Goal: Information Seeking & Learning: Learn about a topic

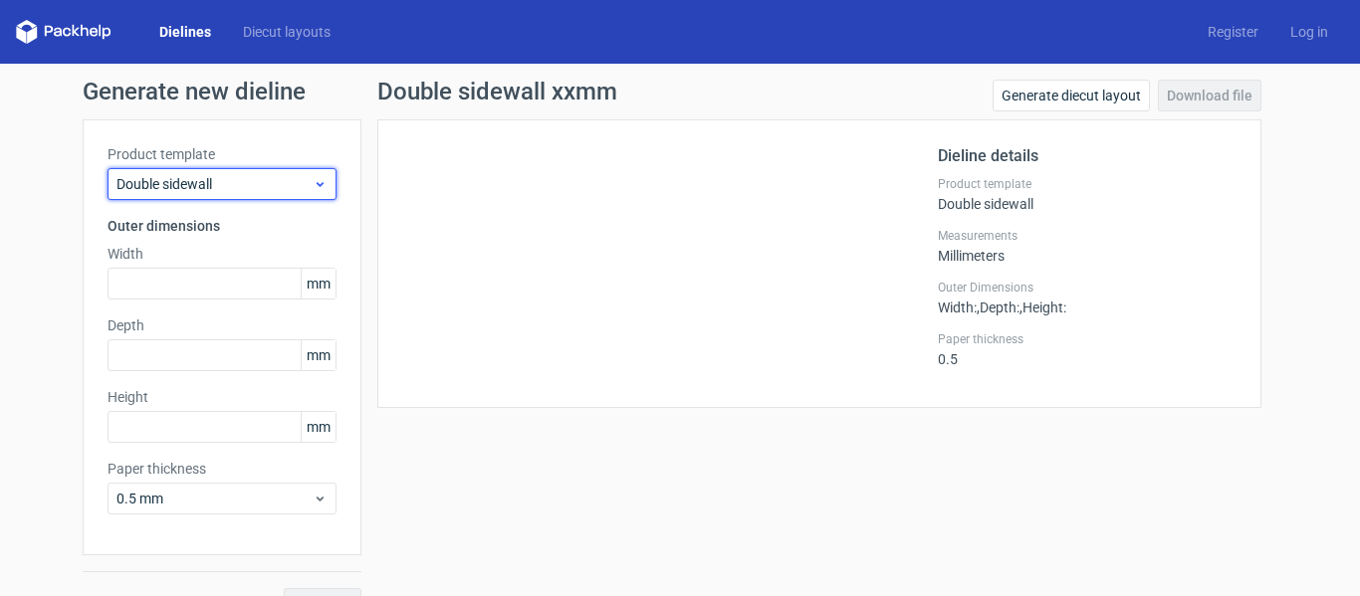
click at [213, 189] on span "Double sidewall" at bounding box center [214, 184] width 196 height 20
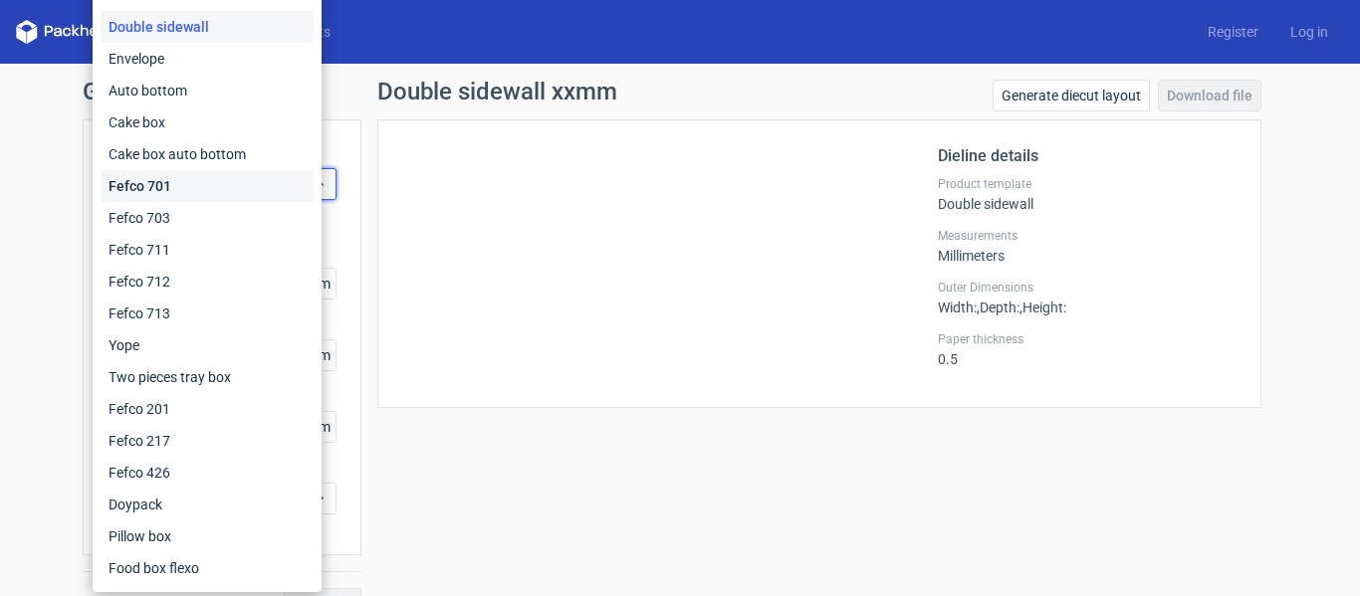
click at [214, 187] on div "Fefco 701" at bounding box center [207, 186] width 213 height 32
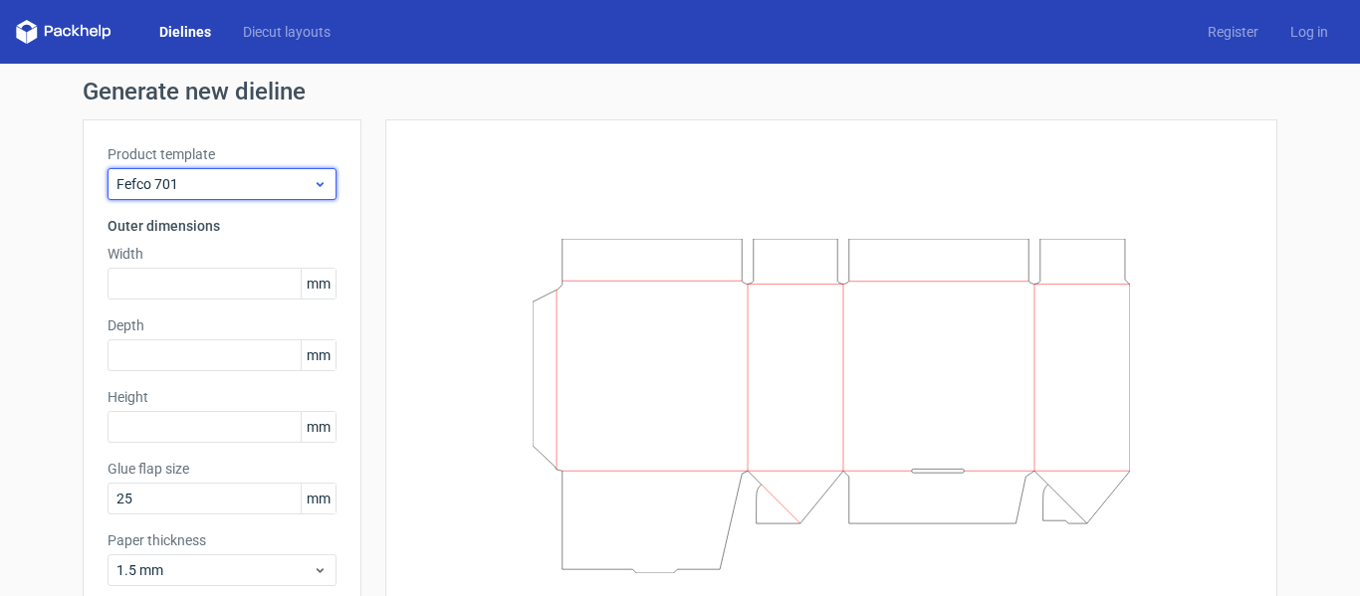
click at [202, 189] on span "Fefco 701" at bounding box center [214, 184] width 196 height 20
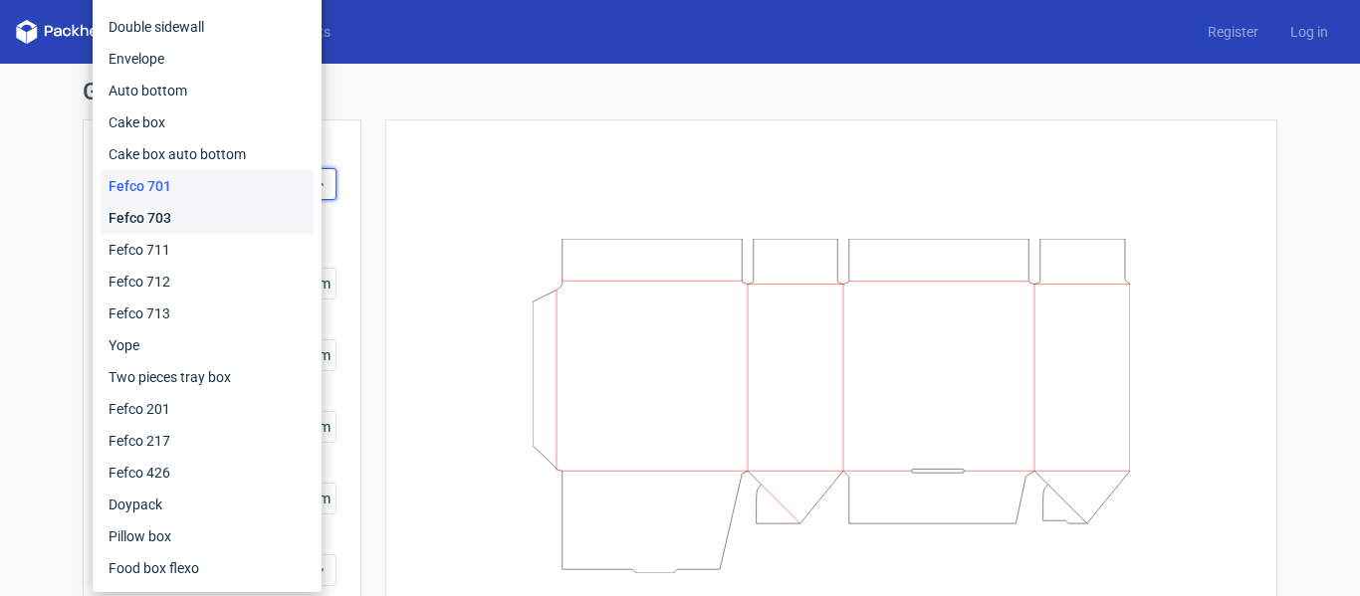
click at [193, 210] on div "Fefco 703" at bounding box center [207, 218] width 213 height 32
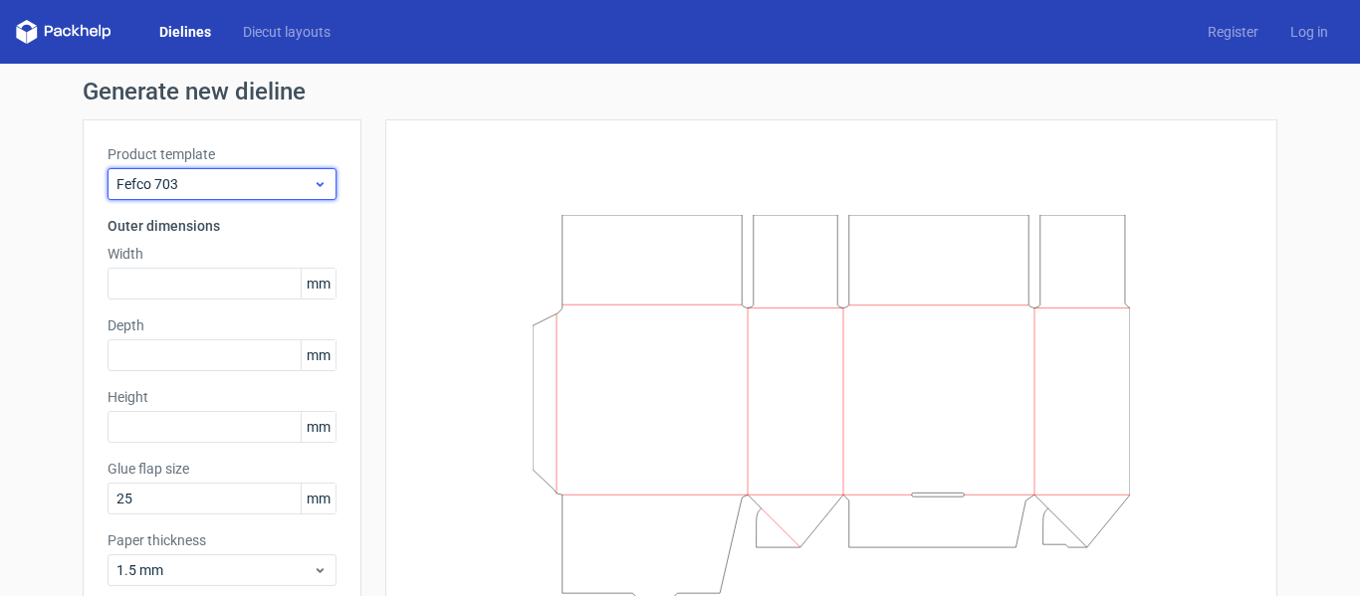
click at [217, 188] on span "Fefco 703" at bounding box center [214, 184] width 196 height 20
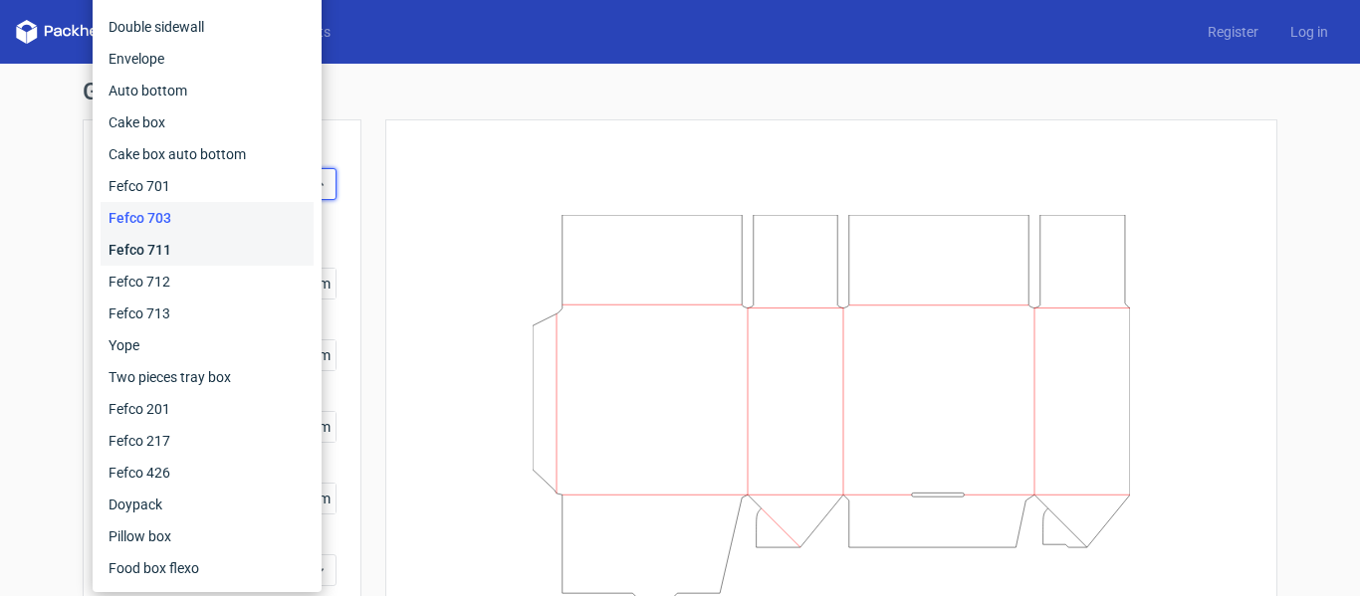
click at [203, 240] on div "Fefco 711" at bounding box center [207, 250] width 213 height 32
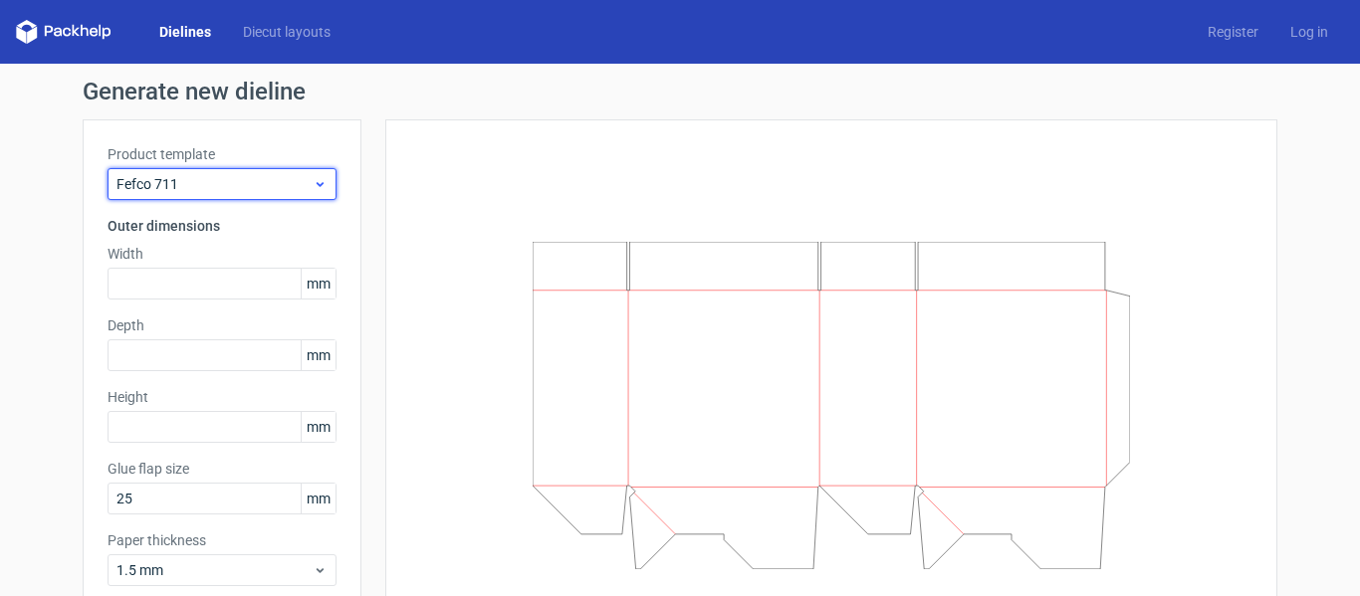
click at [225, 179] on span "Fefco 711" at bounding box center [214, 184] width 196 height 20
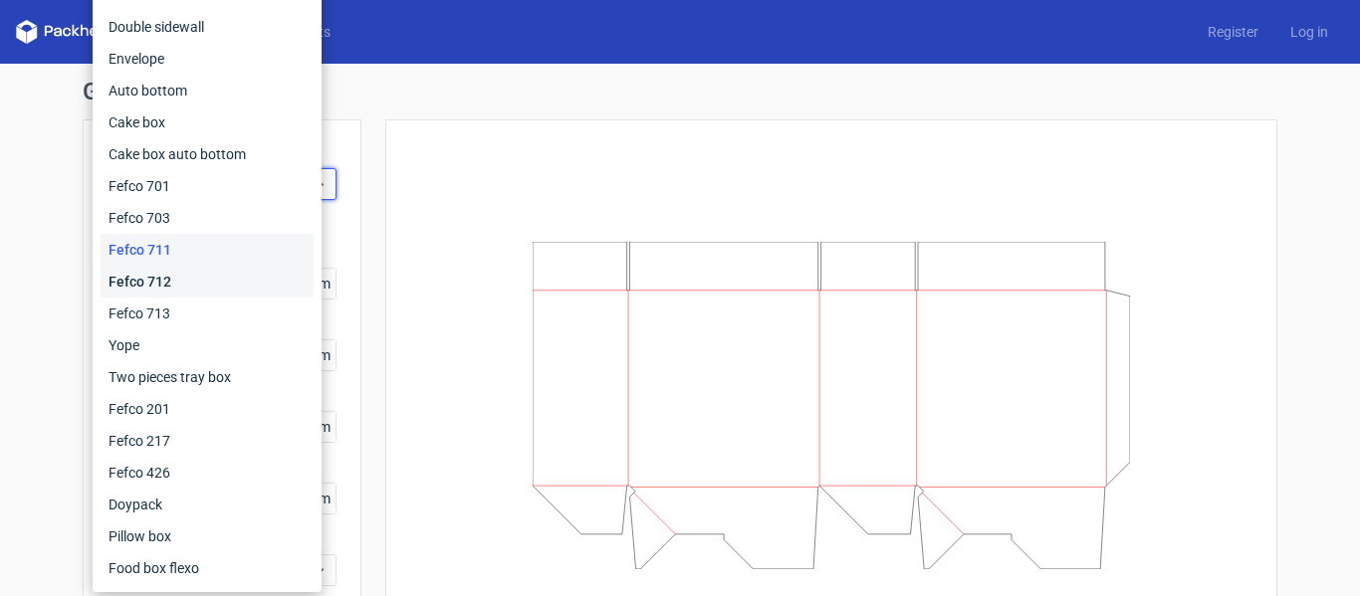
click at [206, 283] on div "Fefco 712" at bounding box center [207, 282] width 213 height 32
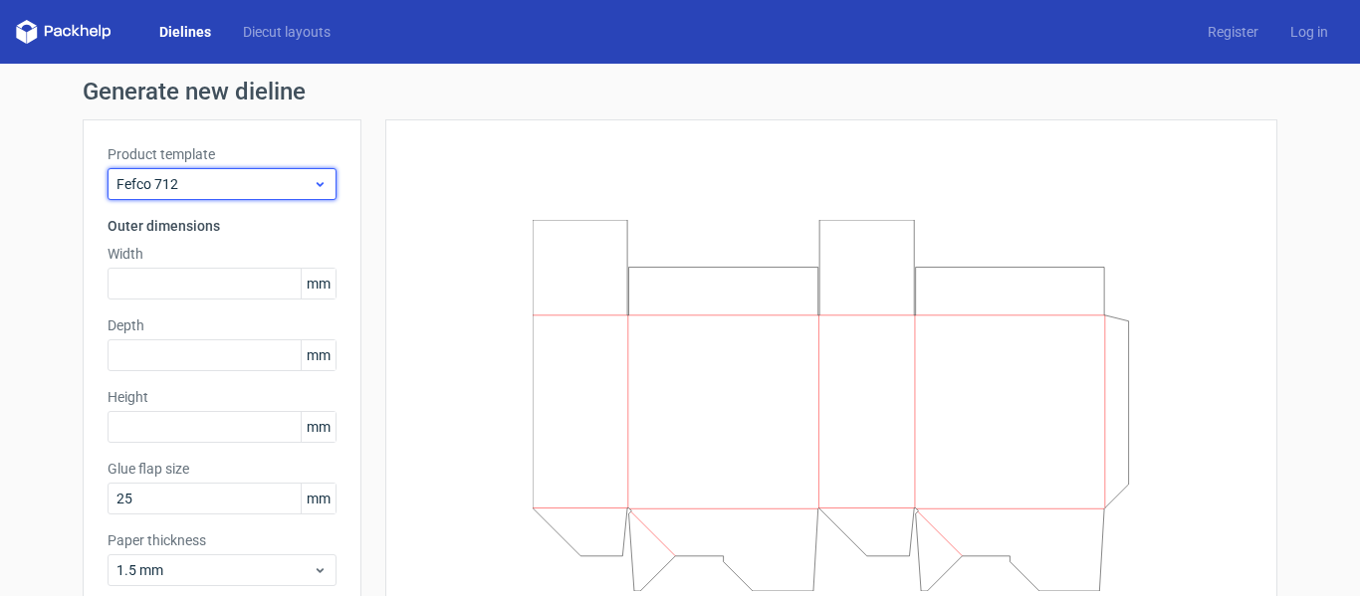
click at [221, 189] on span "Fefco 712" at bounding box center [214, 184] width 196 height 20
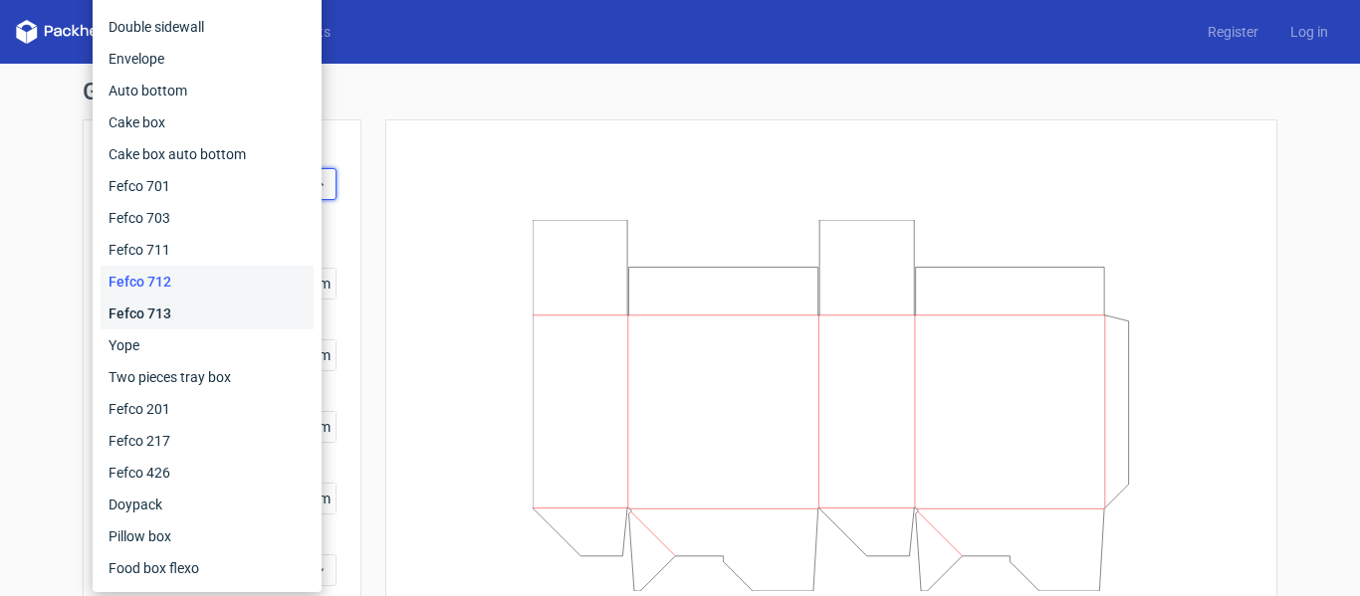
click at [199, 315] on div "Fefco 713" at bounding box center [207, 314] width 213 height 32
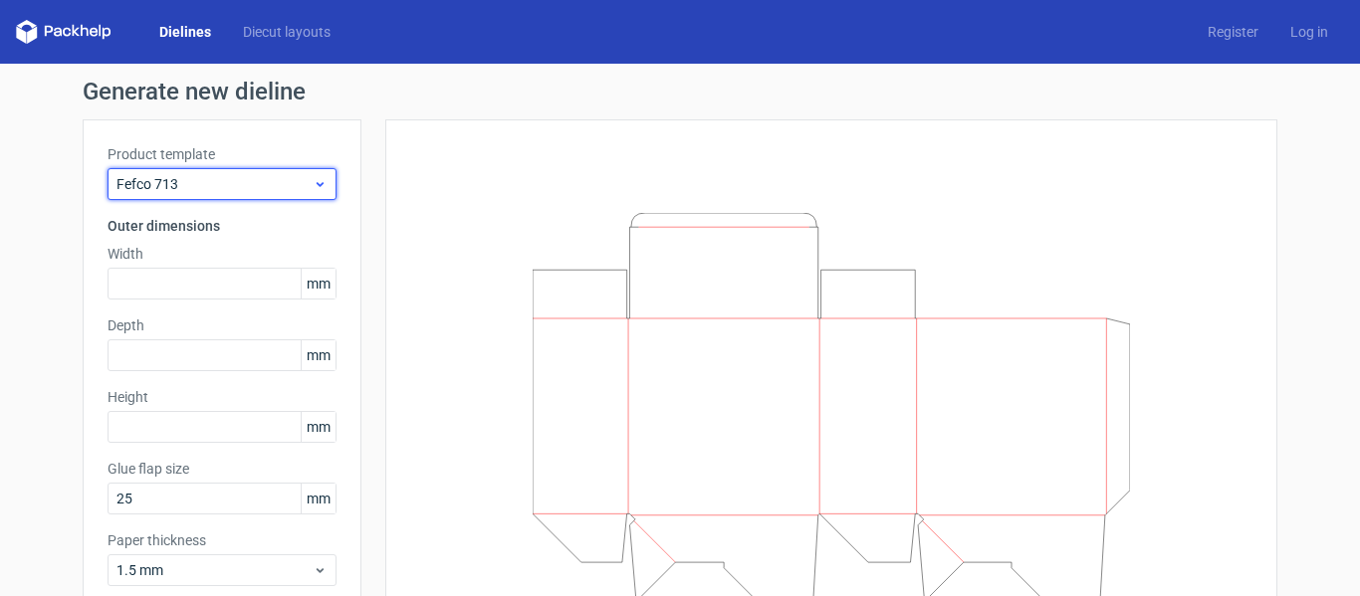
click at [233, 192] on span "Fefco 713" at bounding box center [214, 184] width 196 height 20
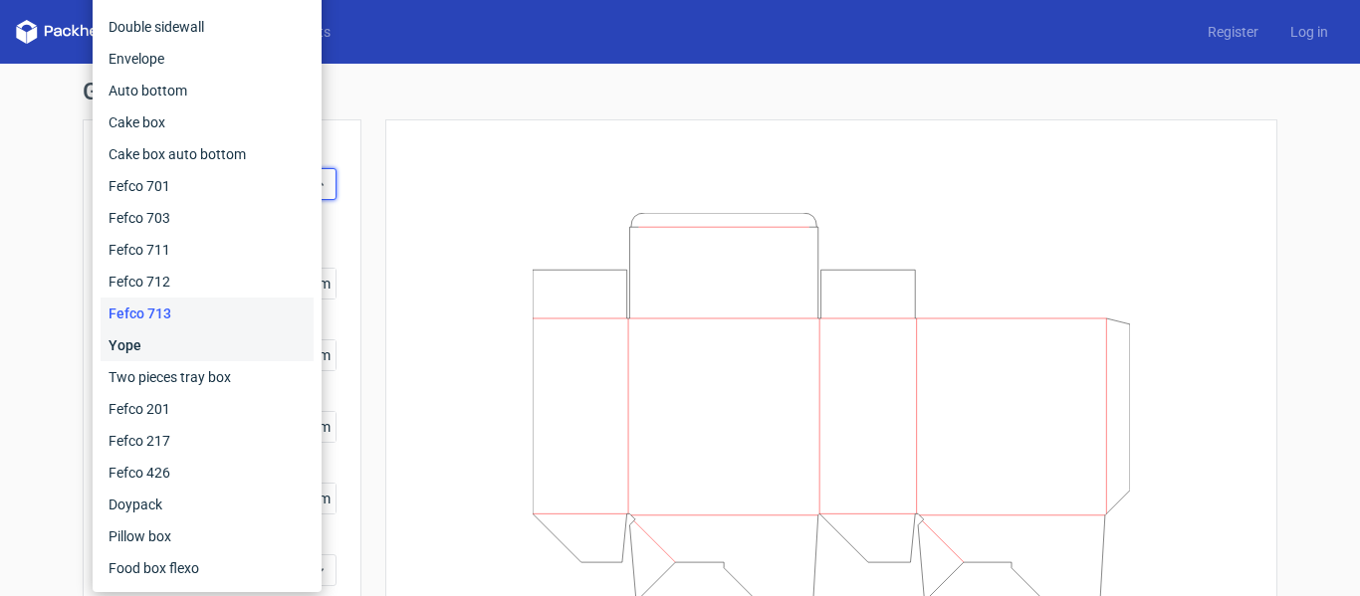
click at [194, 345] on div "Yope" at bounding box center [207, 346] width 213 height 32
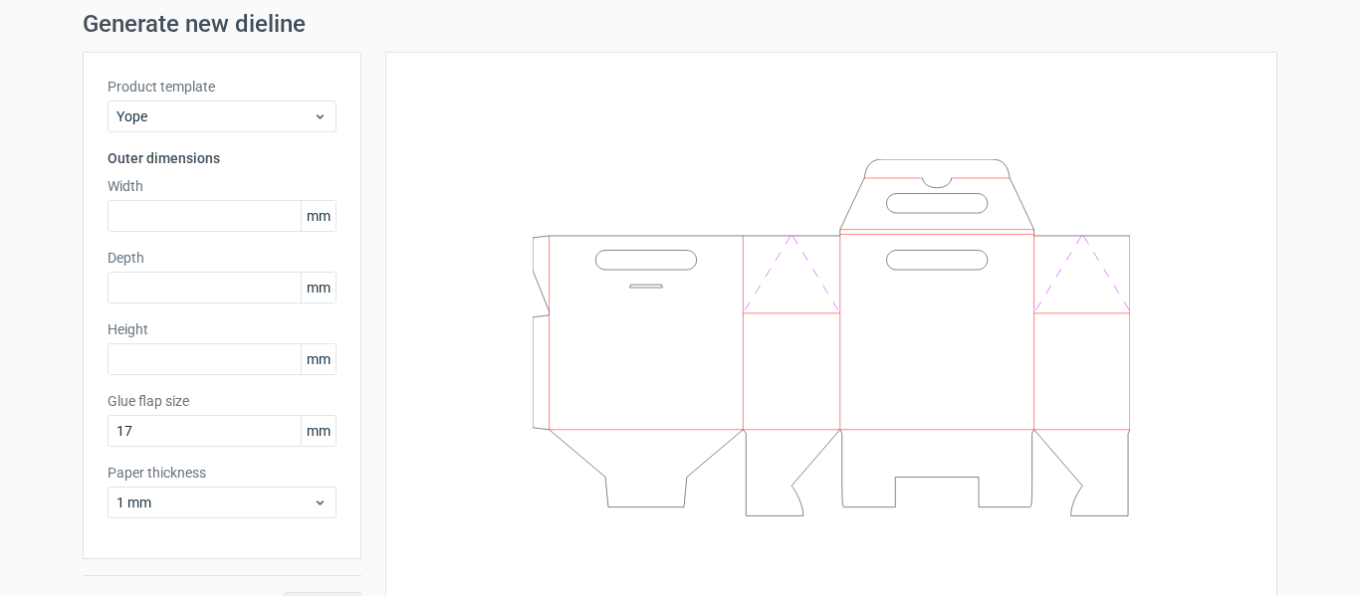
scroll to position [100, 0]
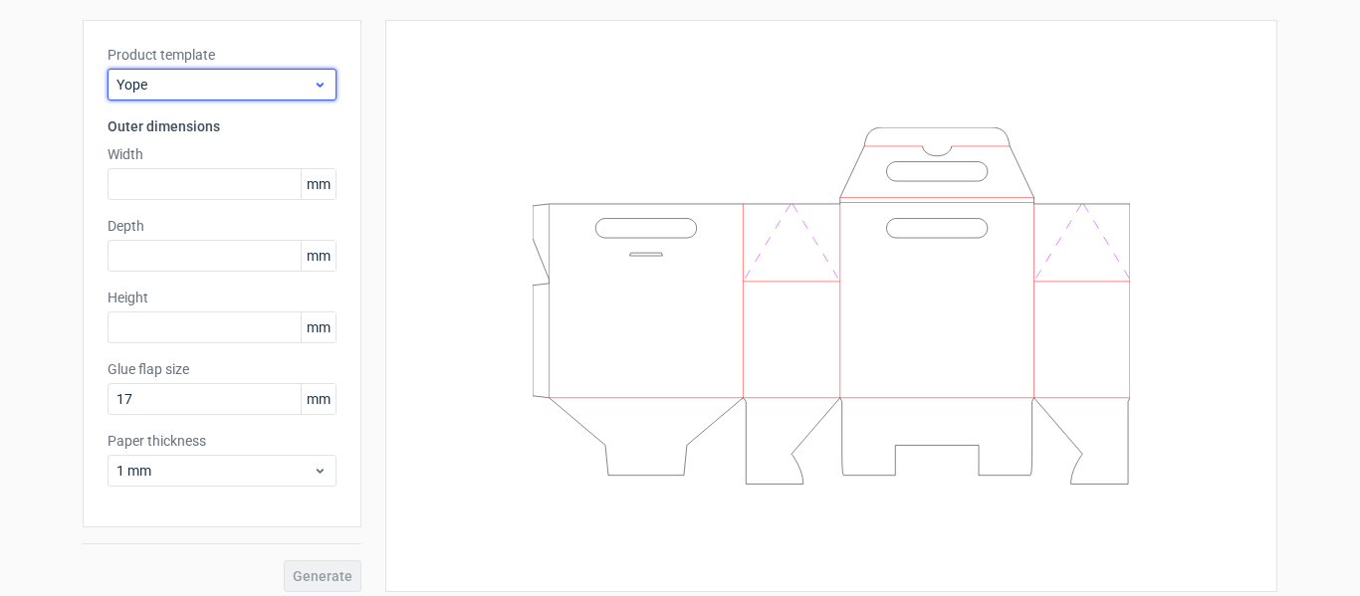
click at [192, 88] on span "Yope" at bounding box center [214, 85] width 196 height 20
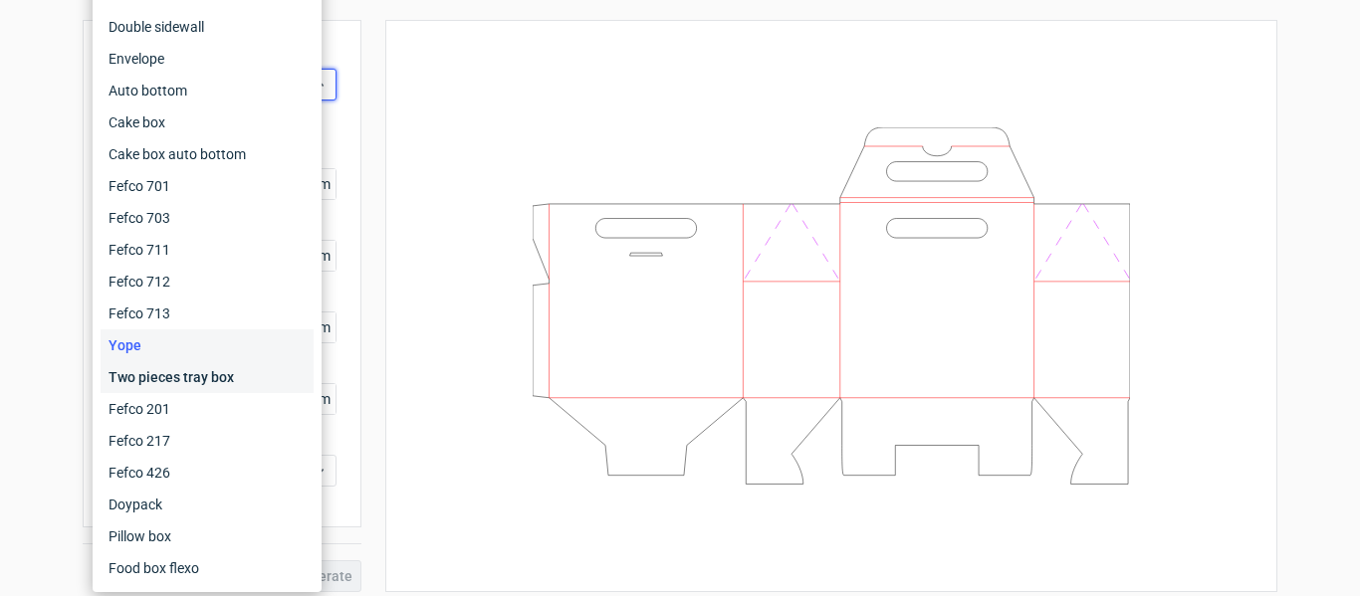
click at [155, 381] on div "Two pieces tray box" at bounding box center [207, 377] width 213 height 32
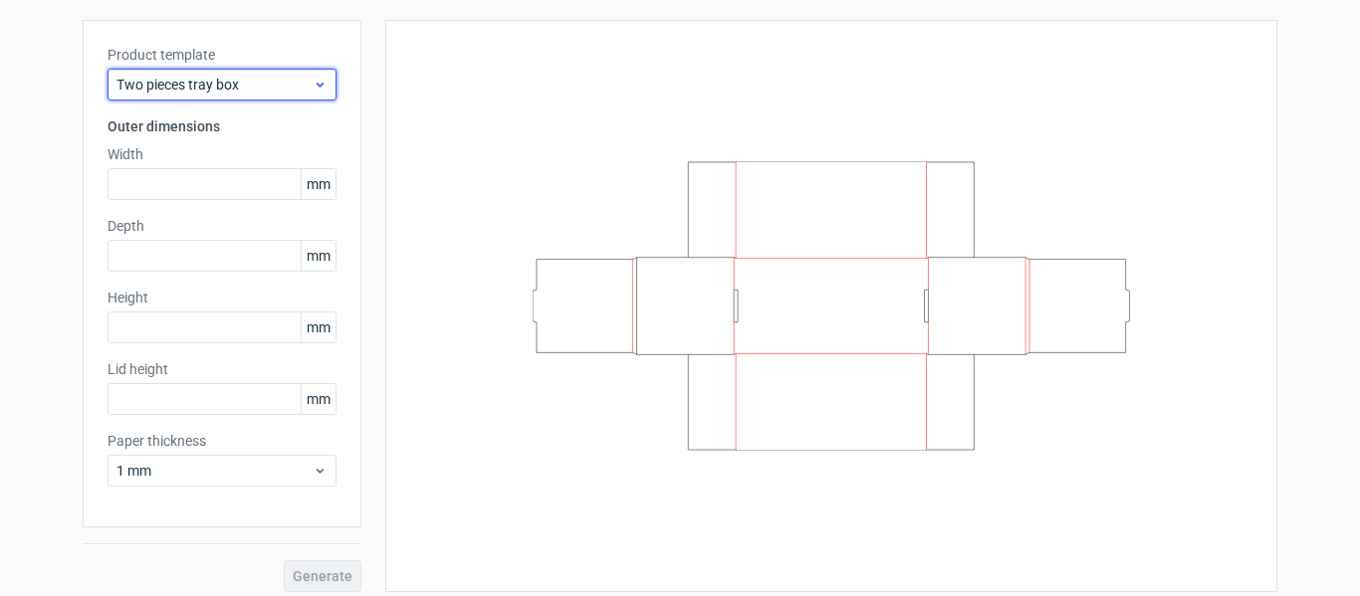
click at [206, 82] on span "Two pieces tray box" at bounding box center [214, 85] width 196 height 20
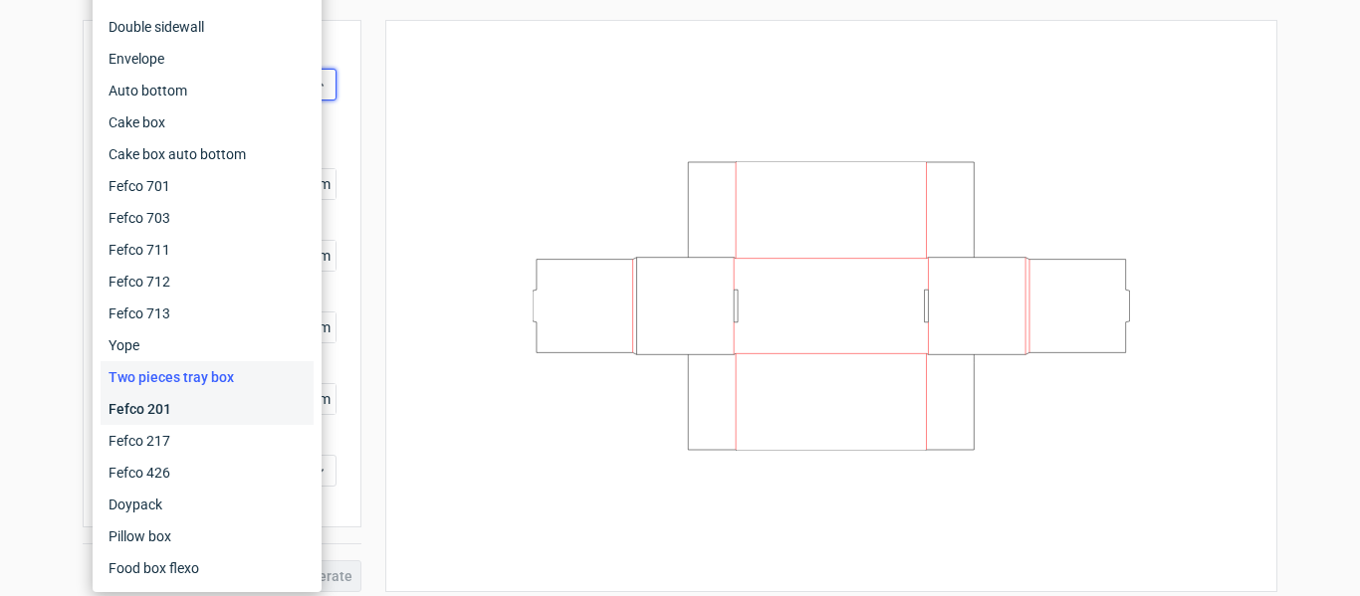
click at [165, 407] on div "Fefco 201" at bounding box center [207, 409] width 213 height 32
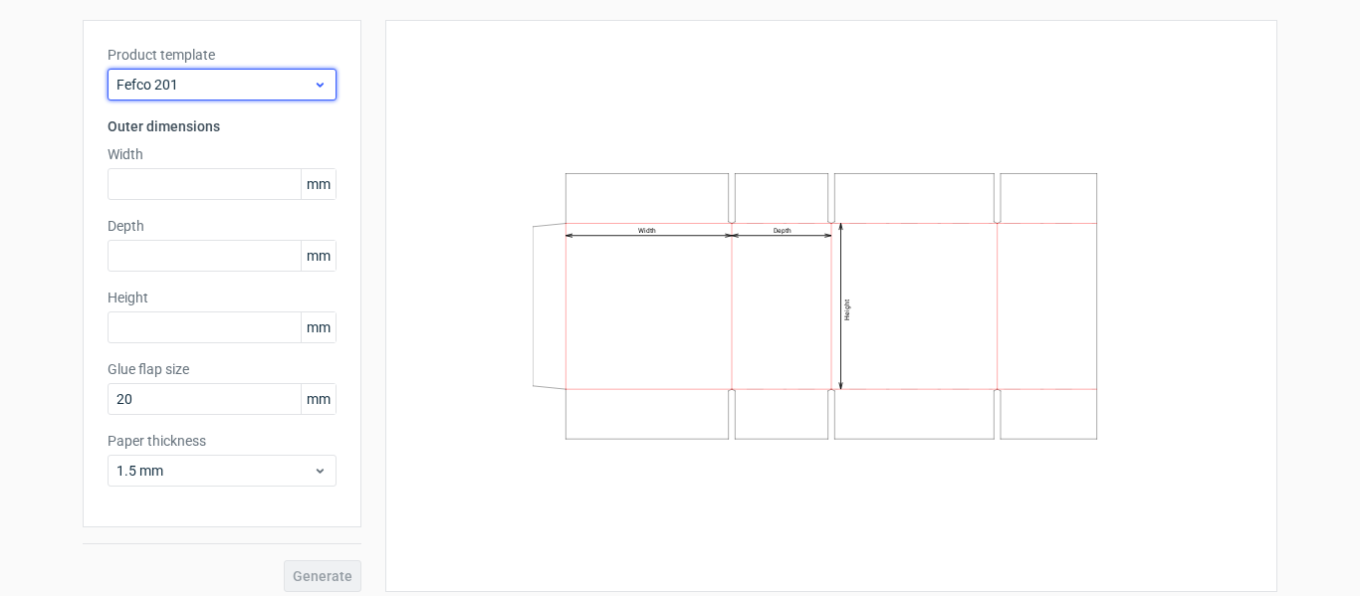
click at [219, 78] on span "Fefco 201" at bounding box center [214, 85] width 196 height 20
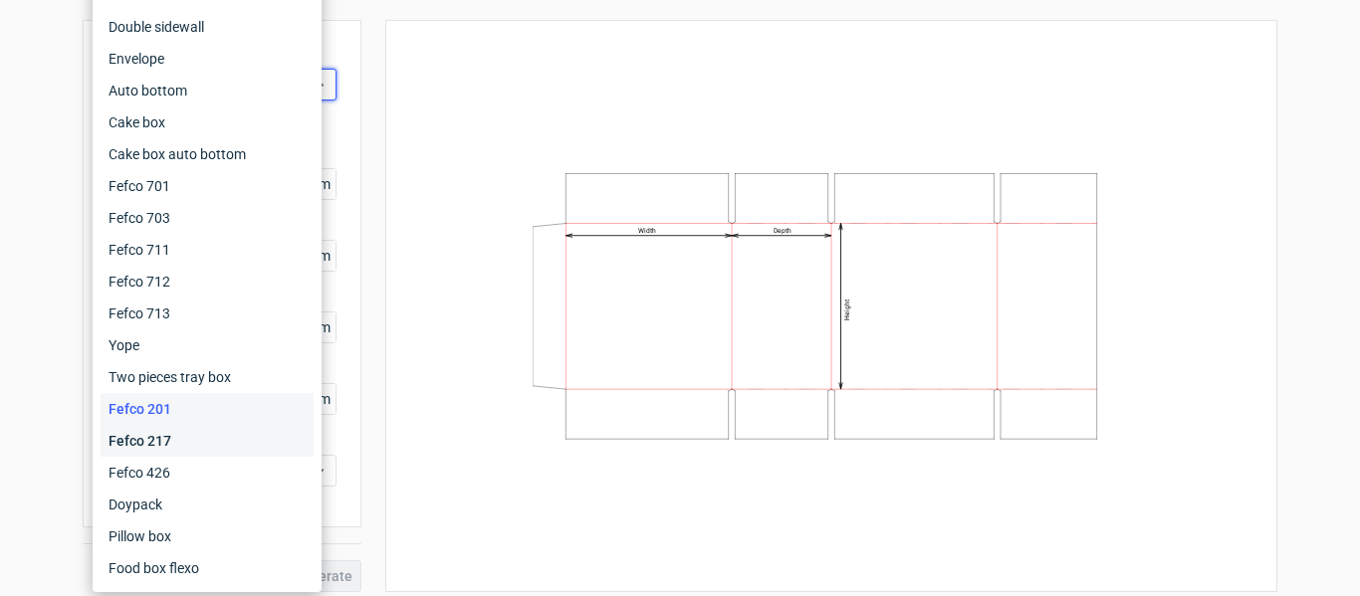
click at [174, 438] on div "Fefco 217" at bounding box center [207, 441] width 213 height 32
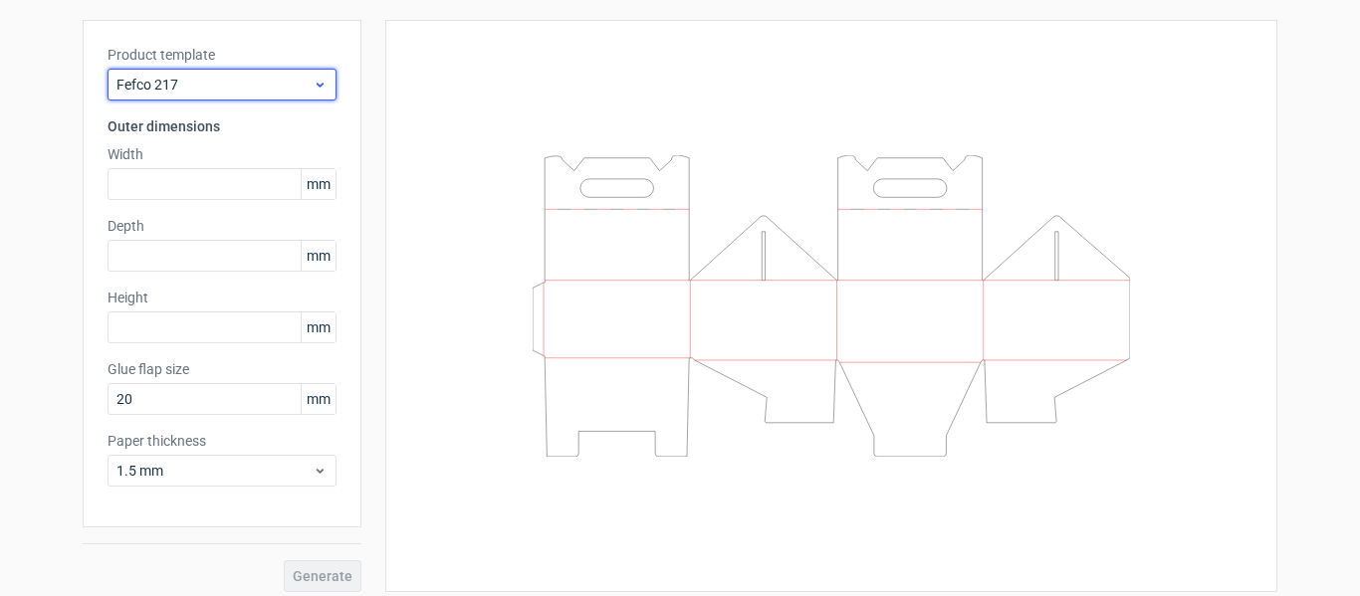
click at [215, 92] on span "Fefco 217" at bounding box center [214, 85] width 196 height 20
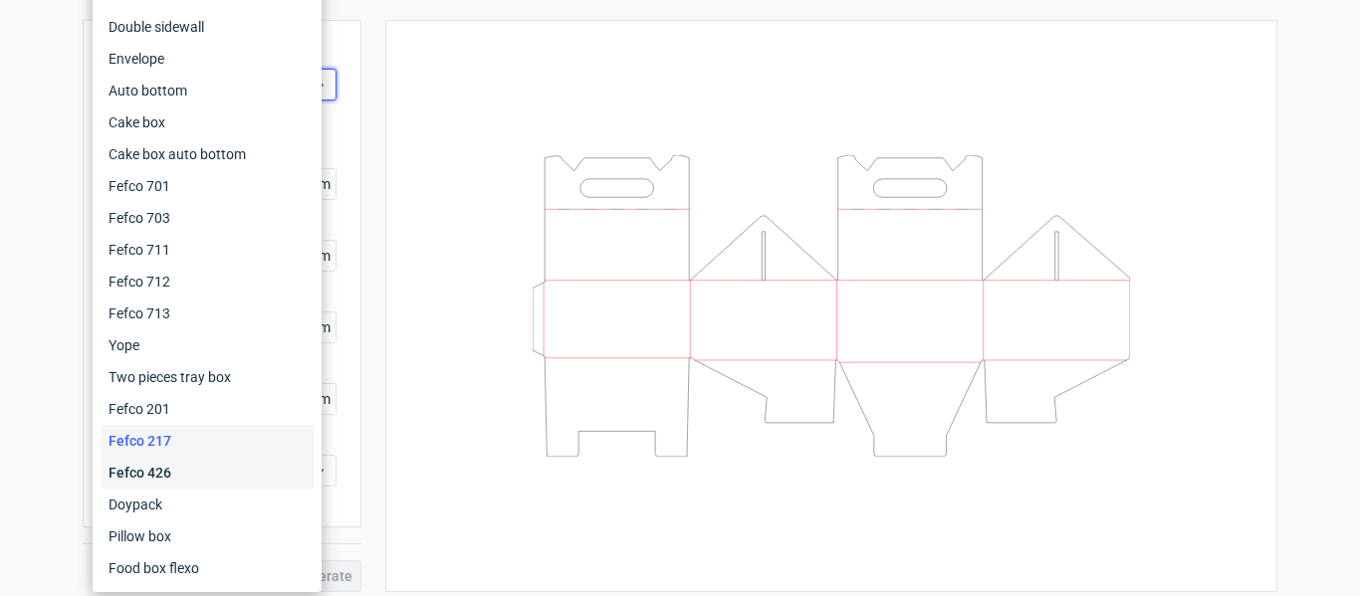
click at [174, 468] on div "Fefco 426" at bounding box center [207, 473] width 213 height 32
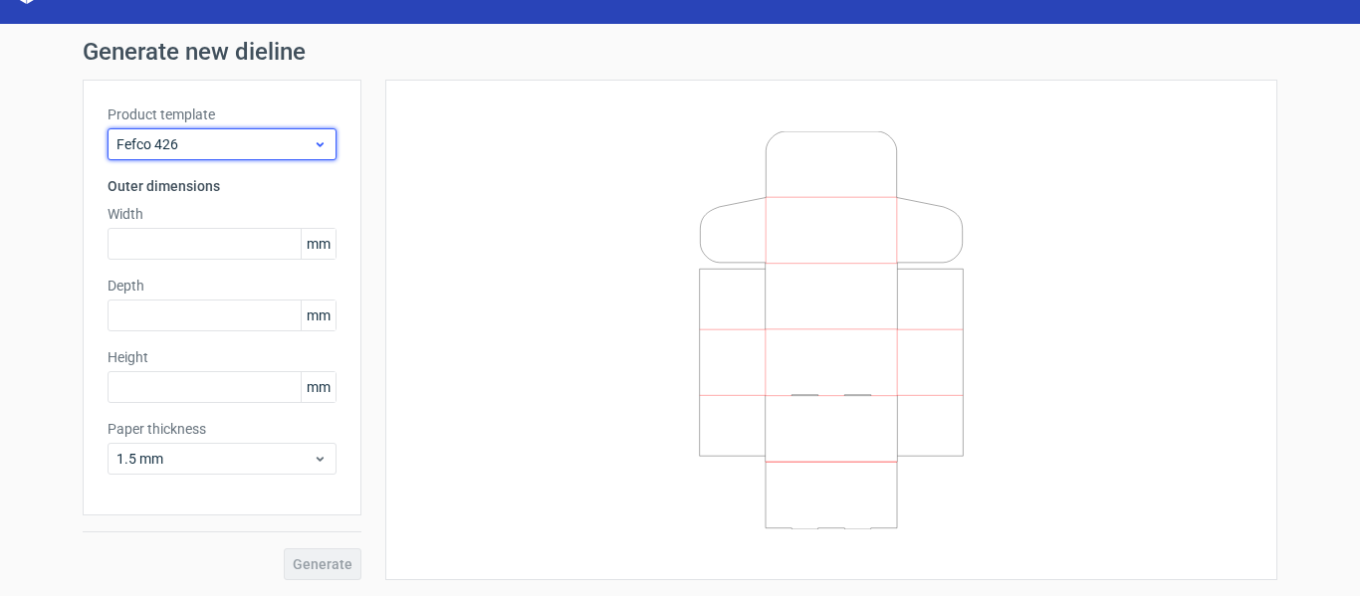
click at [220, 151] on span "Fefco 426" at bounding box center [214, 144] width 196 height 20
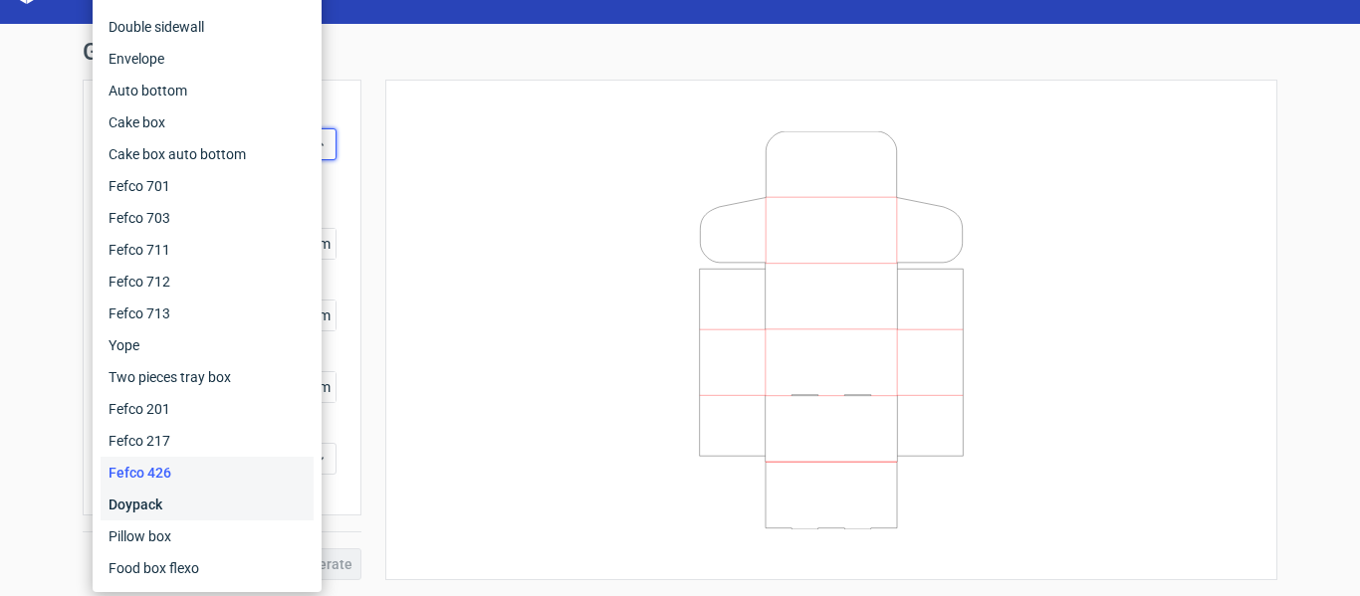
click at [170, 490] on div "Doypack" at bounding box center [207, 505] width 213 height 32
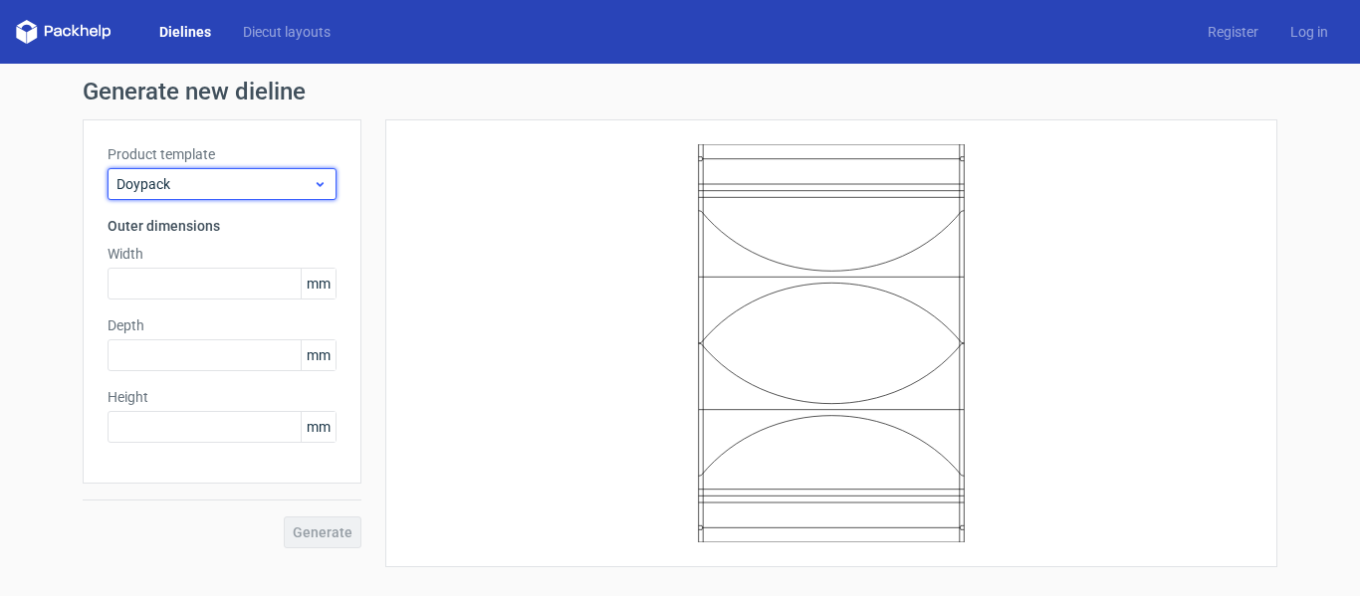
click at [224, 169] on div "Doypack" at bounding box center [222, 184] width 229 height 32
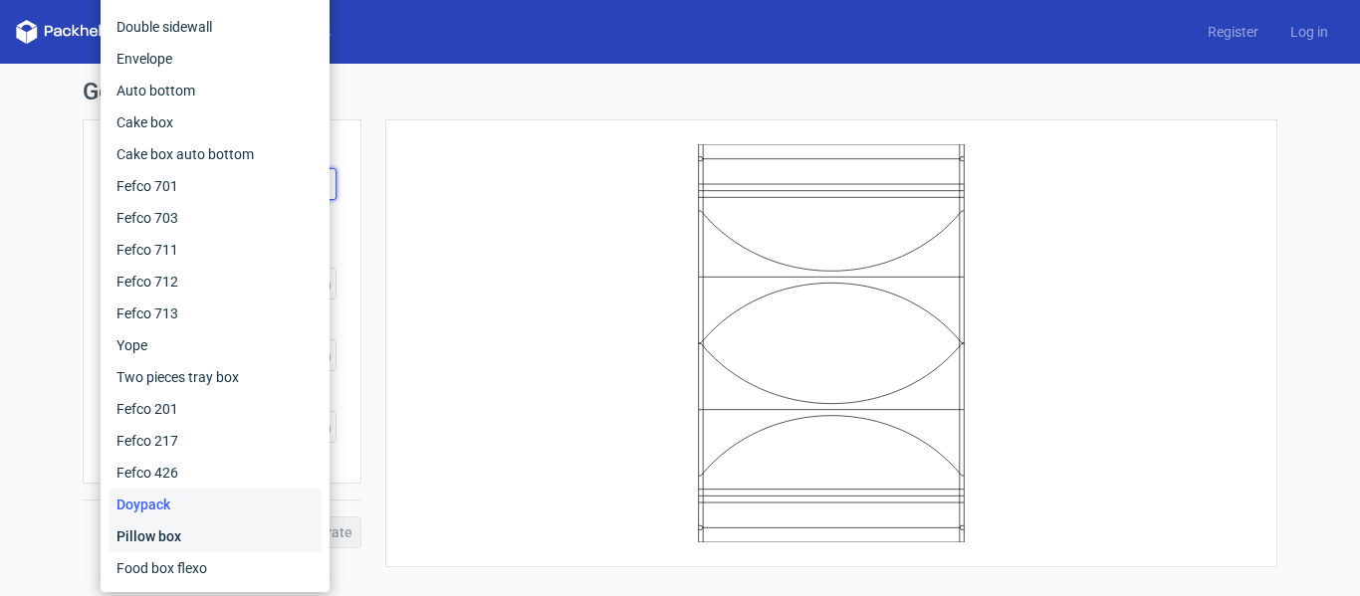
click at [166, 534] on div "Pillow box" at bounding box center [215, 537] width 213 height 32
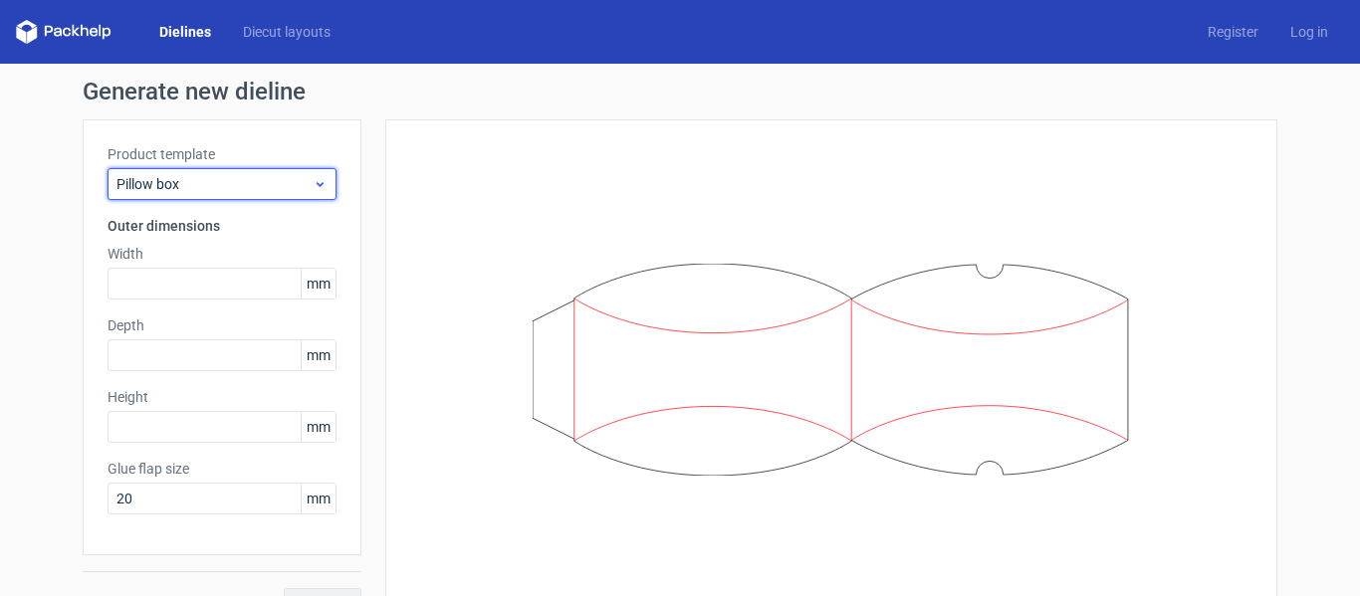
click at [233, 182] on span "Pillow box" at bounding box center [214, 184] width 196 height 20
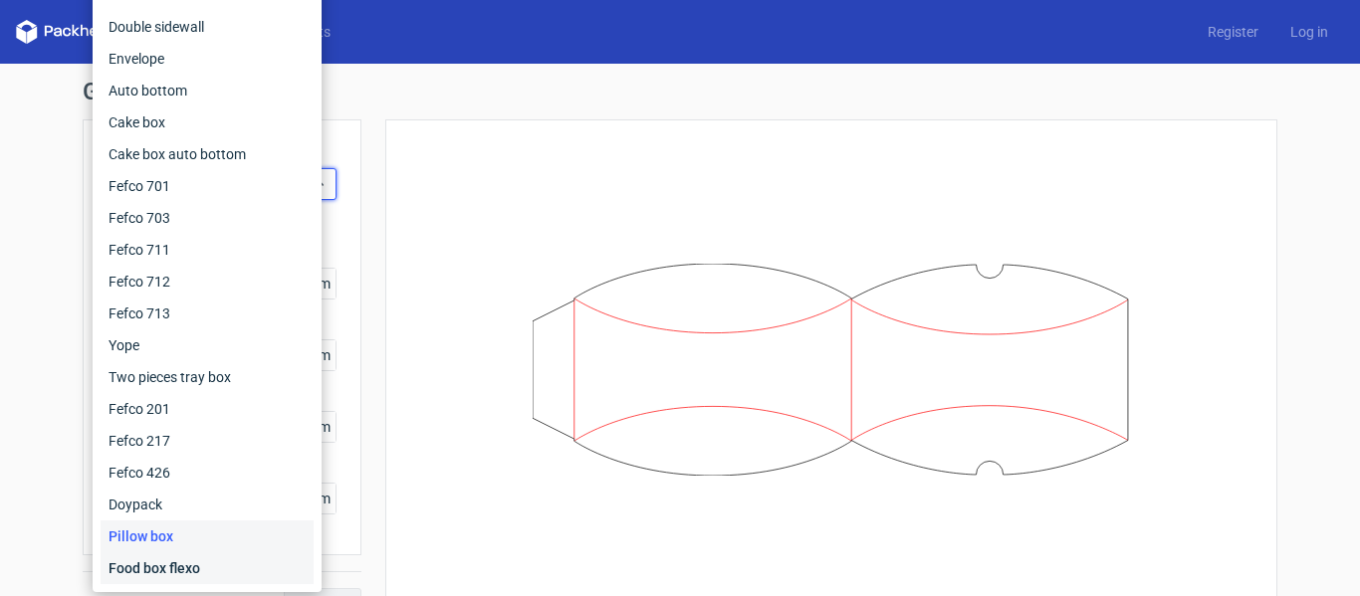
click at [191, 559] on div "Food box flexo" at bounding box center [207, 569] width 213 height 32
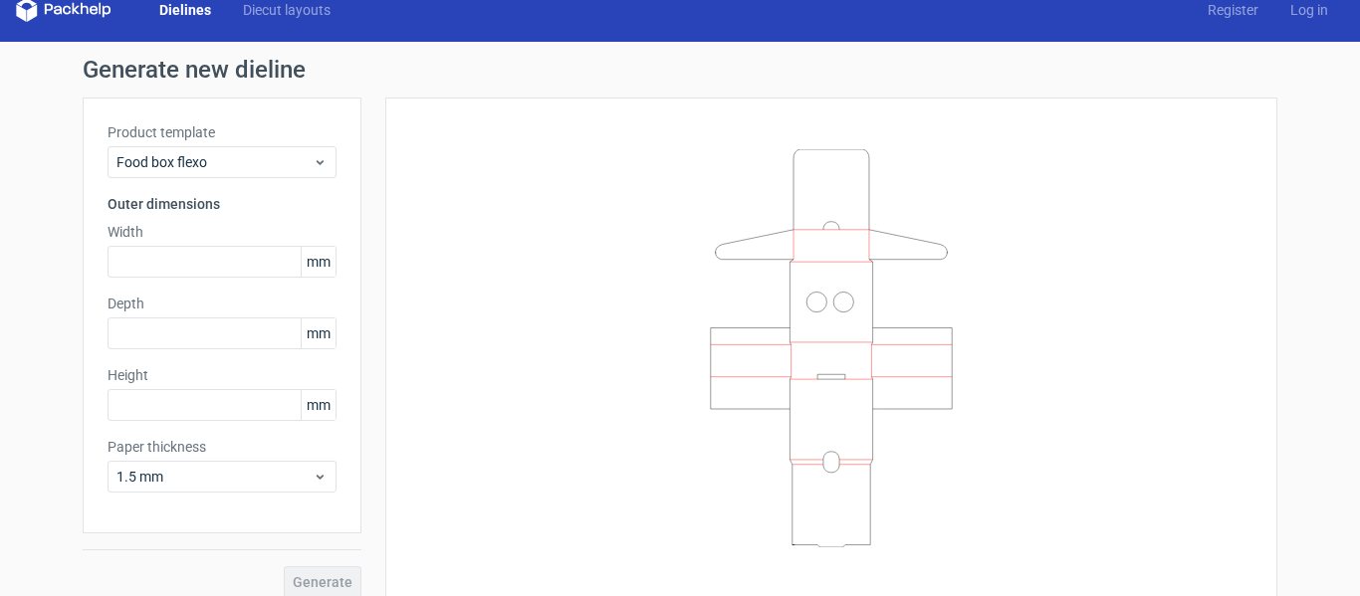
scroll to position [40, 0]
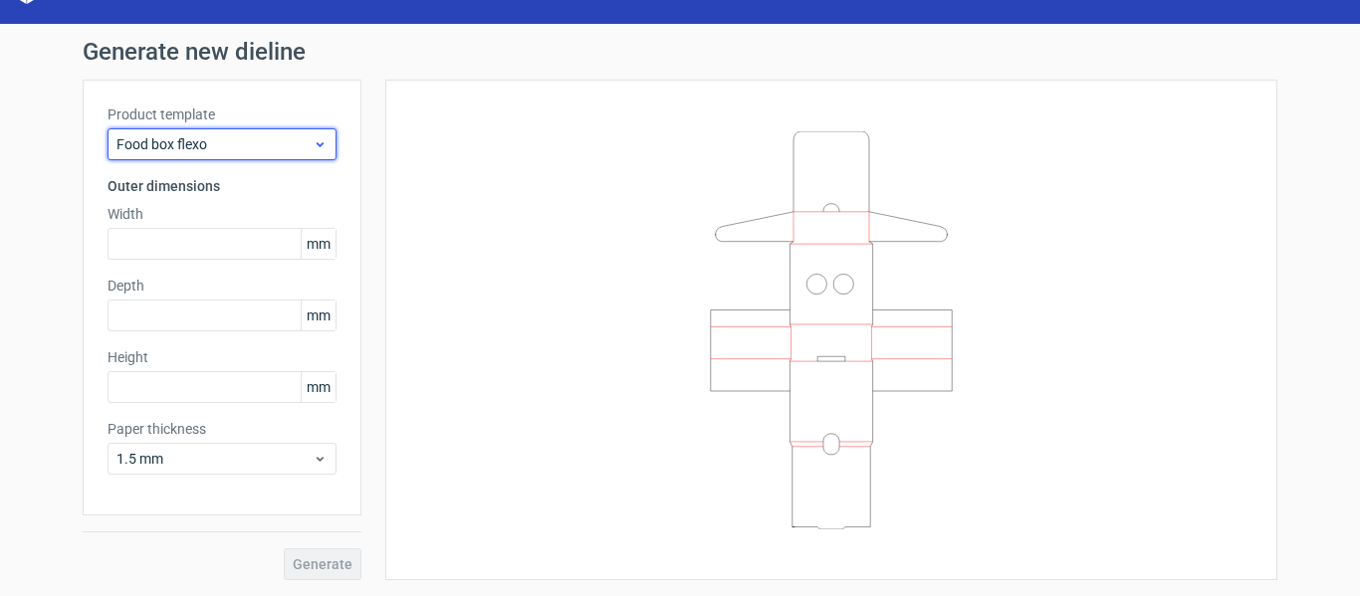
click at [222, 148] on span "Food box flexo" at bounding box center [214, 144] width 196 height 20
